Goal: Information Seeking & Learning: Check status

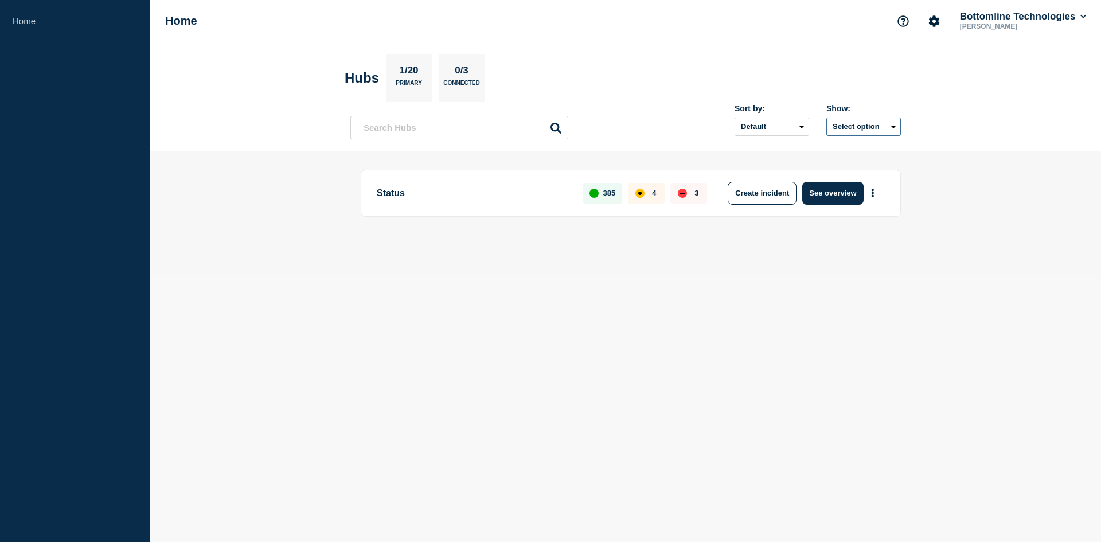
click at [863, 124] on button "Select option" at bounding box center [863, 127] width 75 height 18
click at [863, 124] on button "Select option All Open incidents Hubs" at bounding box center [863, 127] width 75 height 18
click at [782, 127] on select "Default Last added Last updated Most active A-Z" at bounding box center [771, 127] width 75 height 18
click at [854, 118] on button "Select option" at bounding box center [863, 127] width 75 height 18
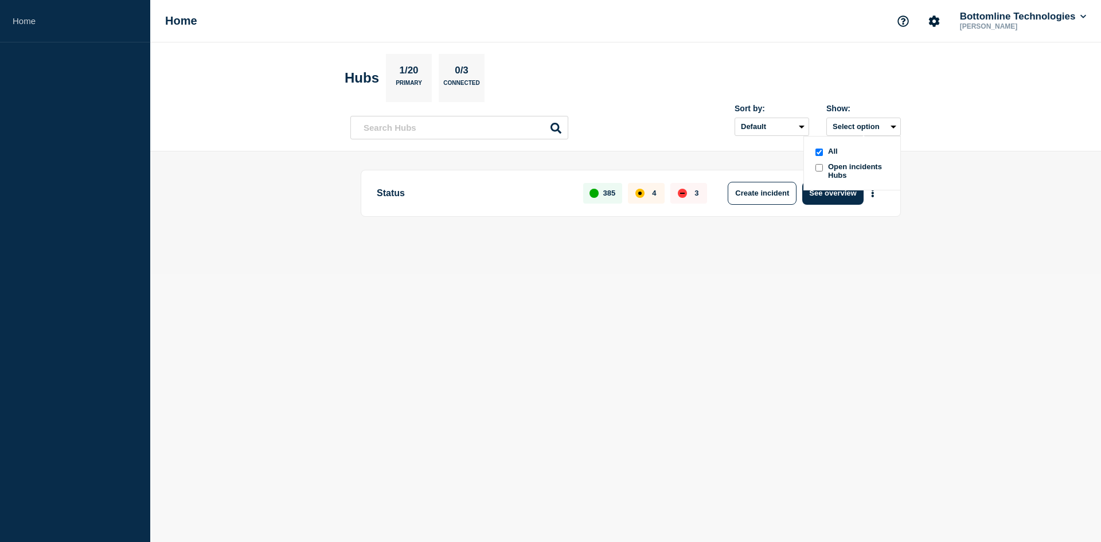
click at [850, 172] on span "Open incidents Hubs" at bounding box center [859, 170] width 63 height 17
drag, startPoint x: 840, startPoint y: 123, endPoint x: 840, endPoint y: 132, distance: 8.6
click at [840, 123] on button "Select option" at bounding box center [863, 127] width 75 height 18
click at [822, 168] on input "openIncidentsHubs checkbox" at bounding box center [818, 167] width 7 height 7
click at [854, 120] on button "Selected" at bounding box center [863, 127] width 75 height 18
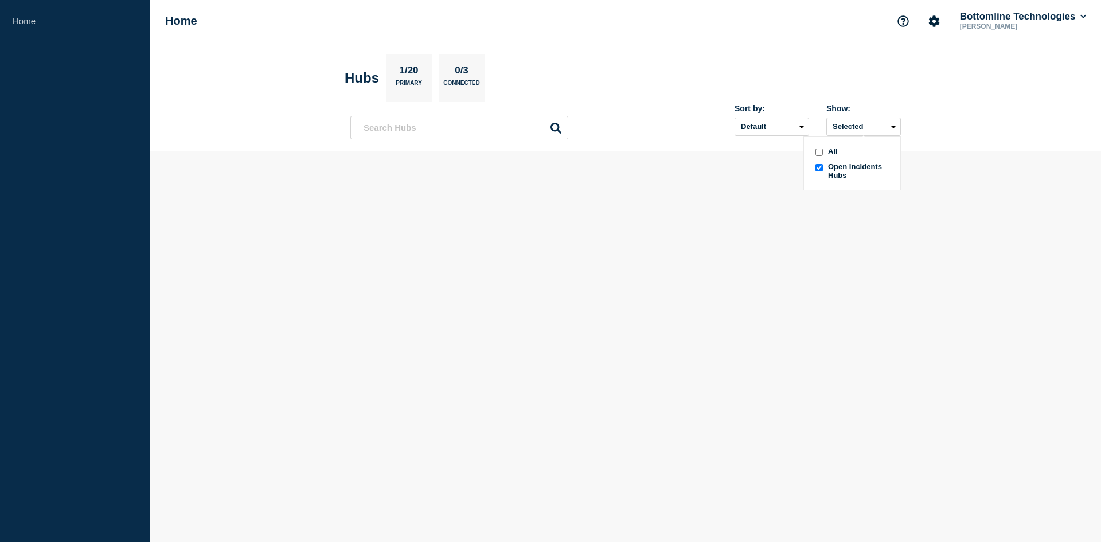
click at [965, 154] on body "Home Home Bottomline Technologies [PERSON_NAME] Hubs 1/20 Primary 0/3 Connected…" at bounding box center [550, 271] width 1101 height 542
click at [240, 194] on main "Status 385 4 3 Create incident See overview" at bounding box center [625, 212] width 950 height 122
click at [843, 188] on button "See overview" at bounding box center [832, 193] width 61 height 23
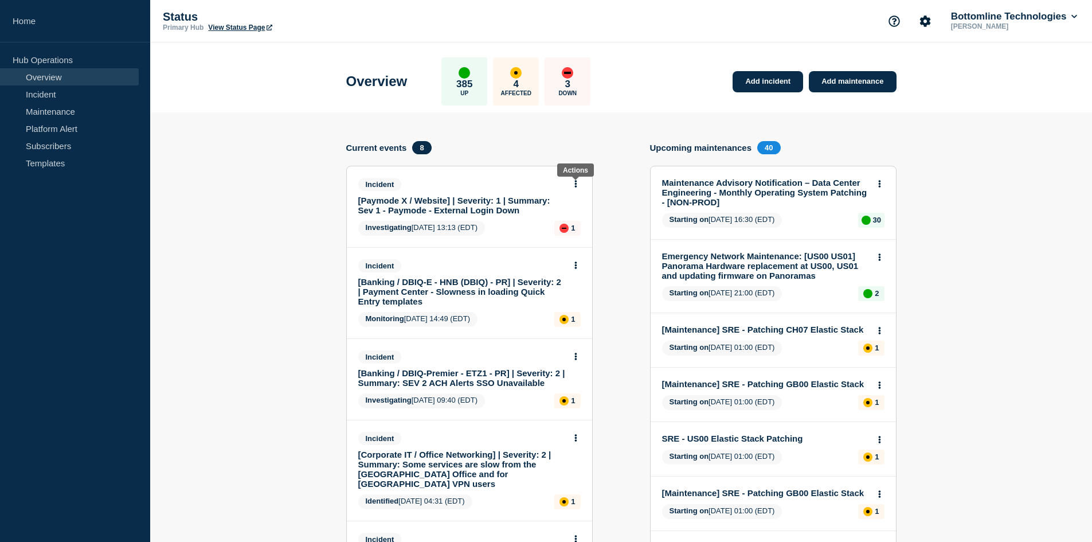
click at [578, 183] on button at bounding box center [576, 184] width 10 height 10
click at [394, 204] on link "[Paymode X / Website] | Severity: 1 | Summary: Sev 1 - Paymode - External Login…" at bounding box center [461, 204] width 207 height 19
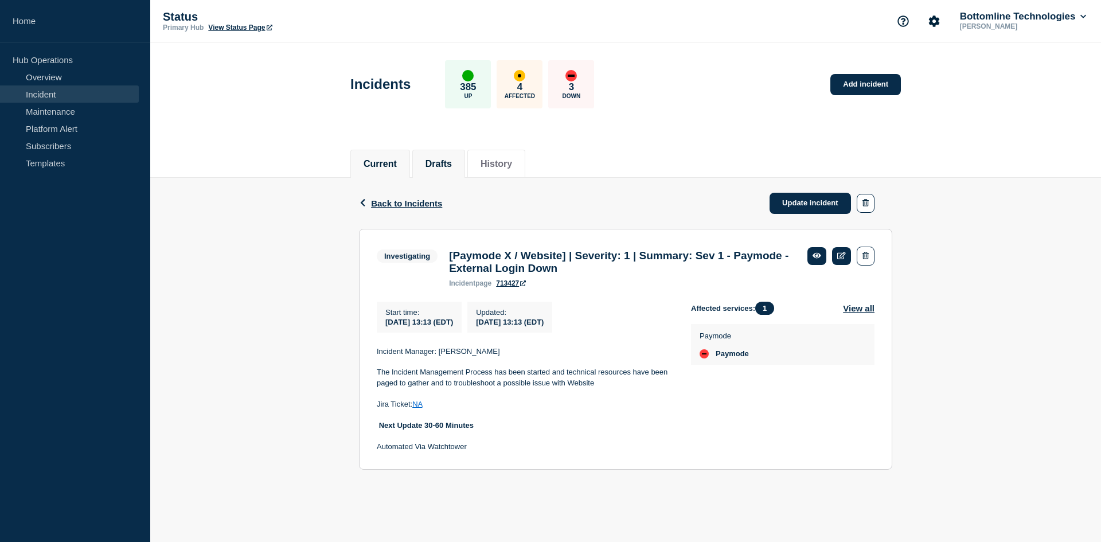
click at [448, 161] on button "Drafts" at bounding box center [438, 164] width 26 height 10
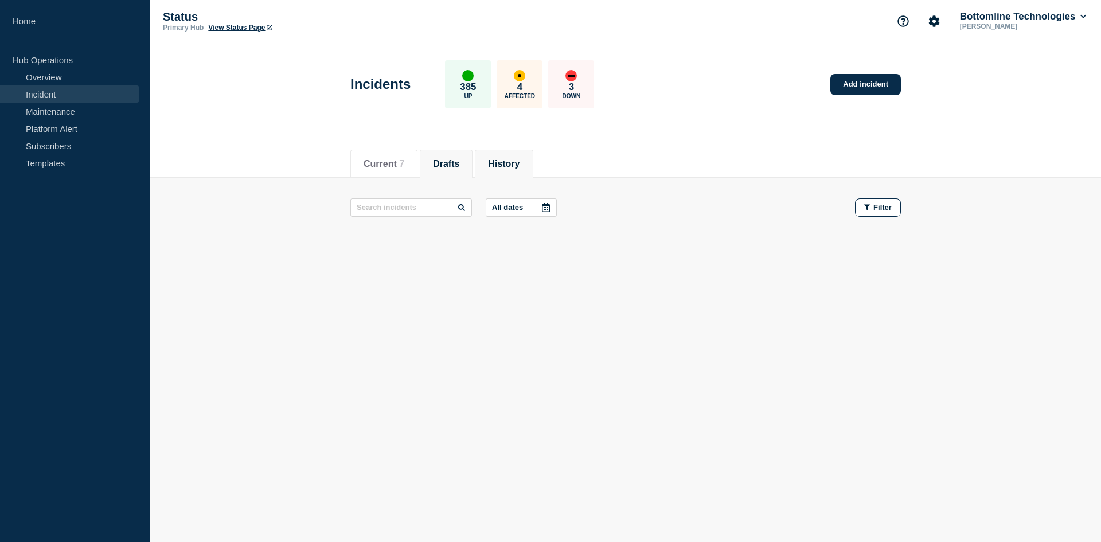
click at [517, 161] on button "History" at bounding box center [504, 164] width 32 height 10
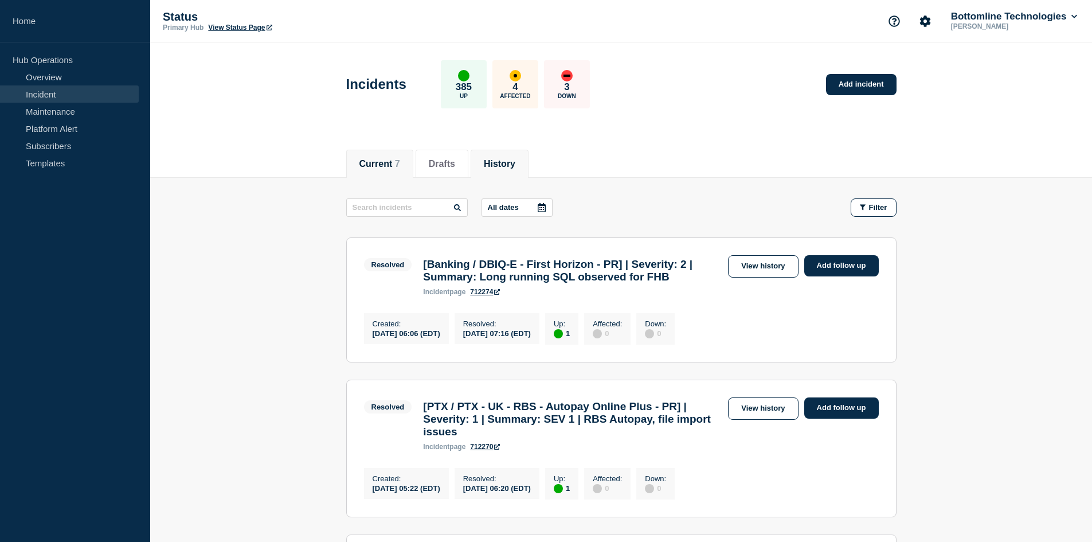
click at [373, 168] on button "Current 7" at bounding box center [379, 164] width 41 height 10
